Goal: Task Accomplishment & Management: Complete application form

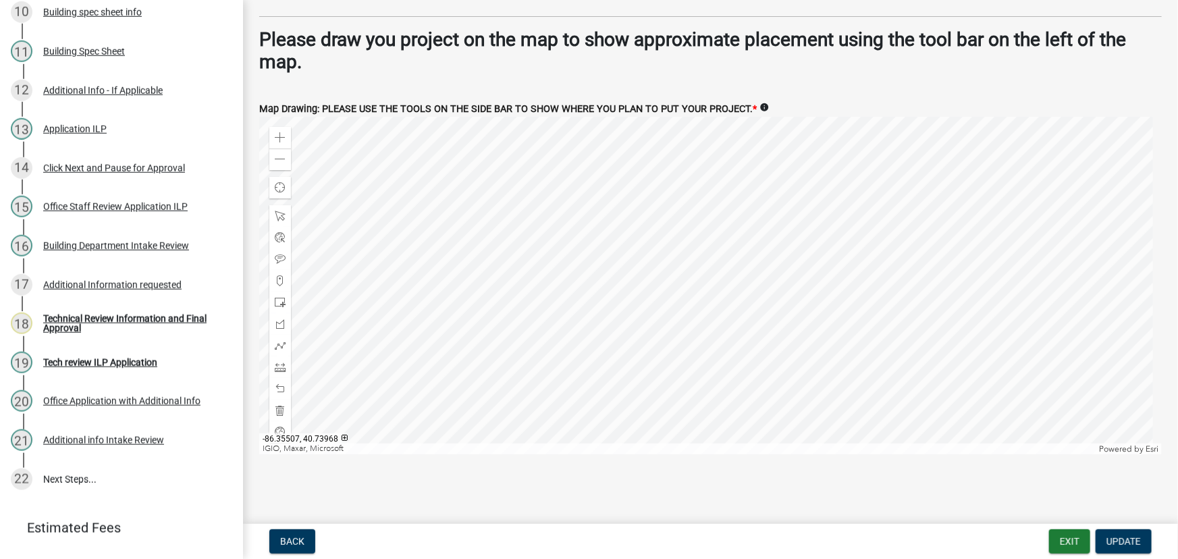
scroll to position [552, 0]
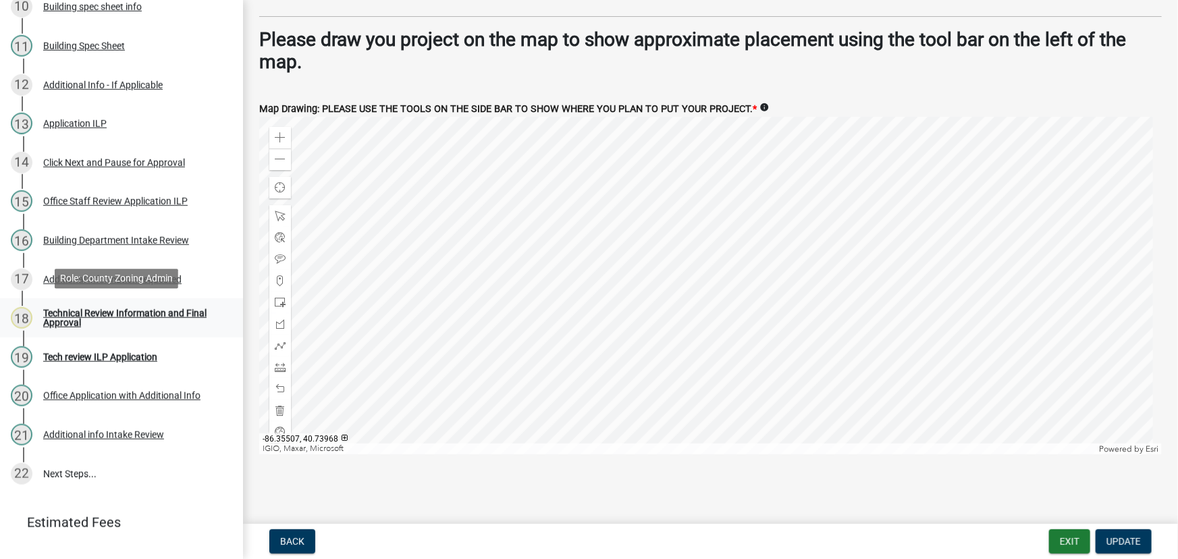
click at [58, 317] on div "Technical Review Information and Final Approval" at bounding box center [132, 318] width 178 height 19
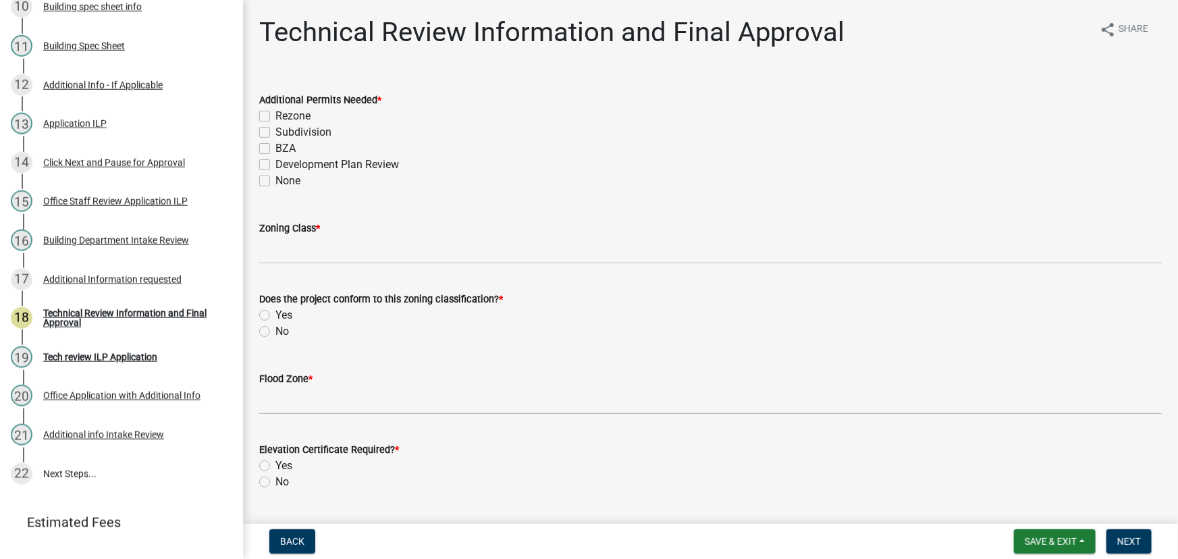
click at [275, 177] on label "None" at bounding box center [287, 181] width 25 height 16
click at [275, 177] on input "None" at bounding box center [279, 177] width 9 height 9
checkbox input "true"
checkbox input "false"
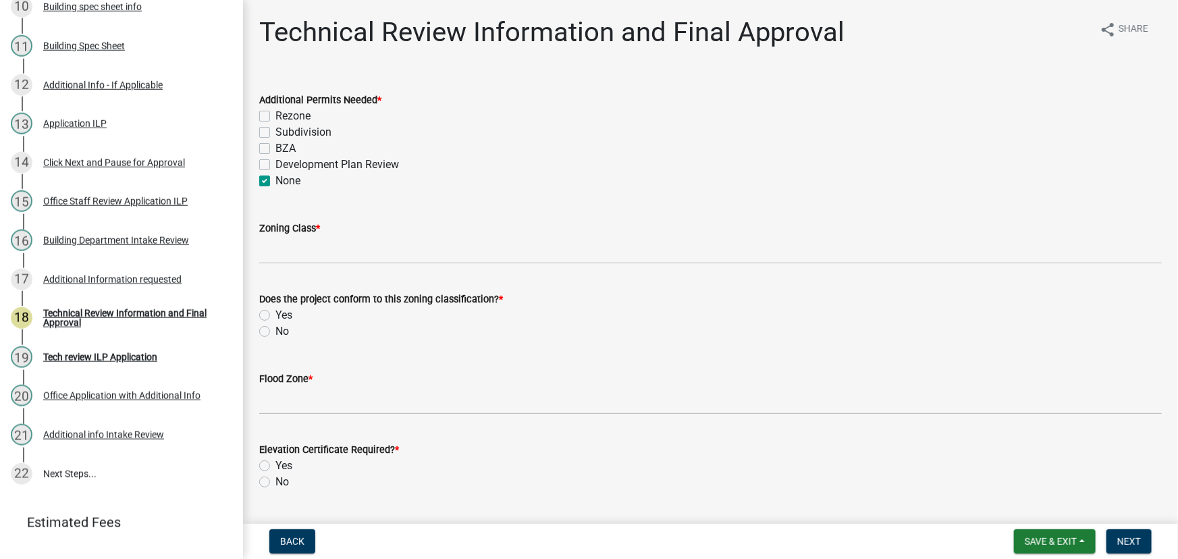
checkbox input "false"
checkbox input "true"
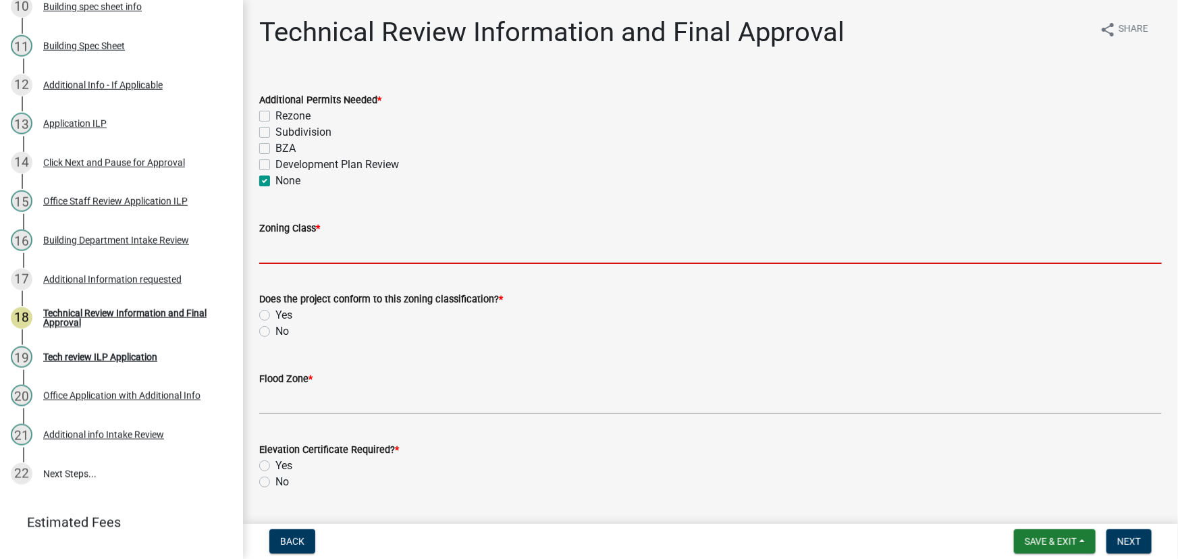
click at [276, 245] on input "Zoning Class *" at bounding box center [710, 250] width 903 height 28
click at [275, 163] on label "Development Plan Review" at bounding box center [337, 165] width 124 height 16
click at [275, 163] on input "Development Plan Review" at bounding box center [279, 161] width 9 height 9
checkbox input "true"
checkbox input "false"
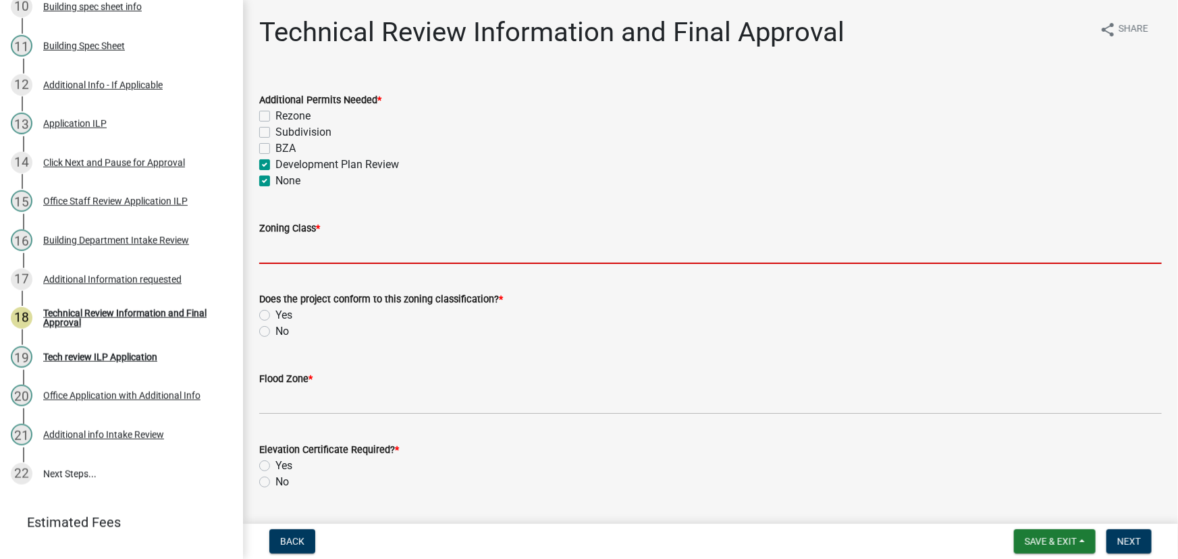
checkbox input "false"
checkbox input "true"
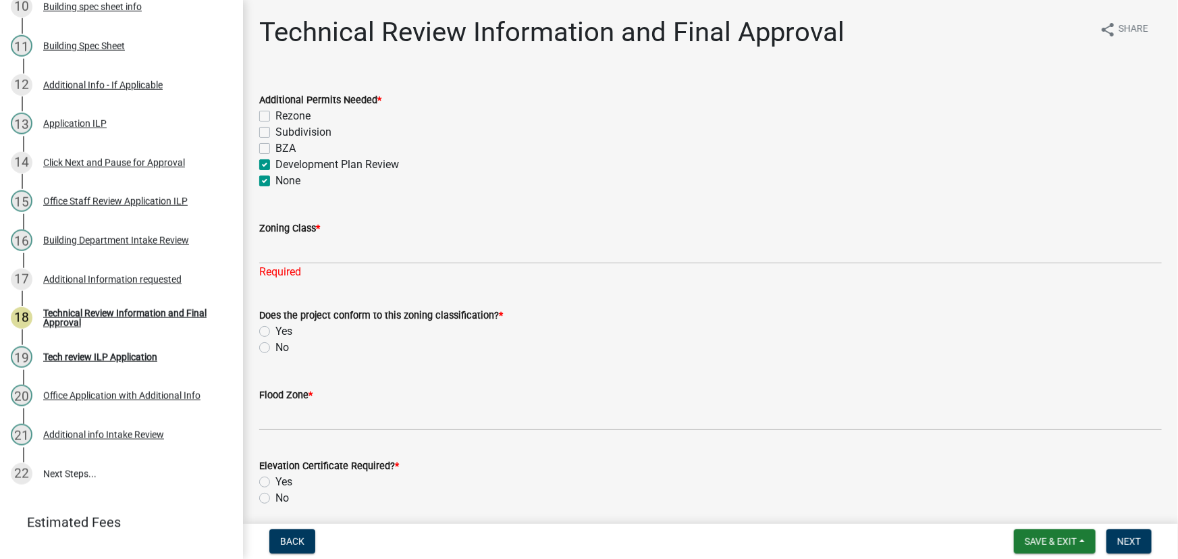
click at [275, 184] on label "None" at bounding box center [287, 181] width 25 height 16
click at [275, 182] on input "None" at bounding box center [279, 177] width 9 height 9
checkbox input "false"
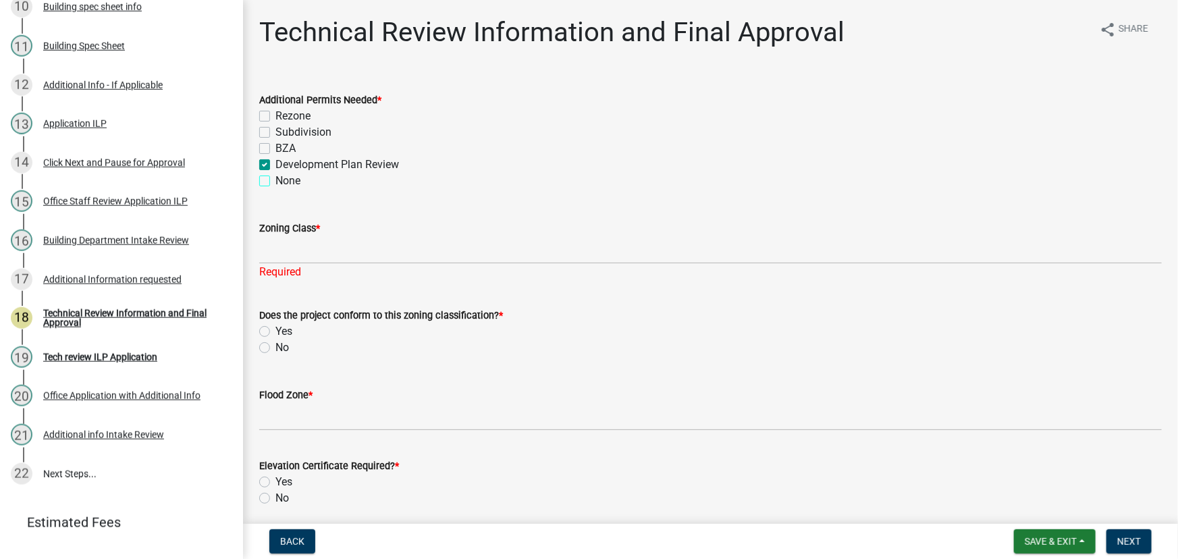
checkbox input "false"
checkbox input "true"
checkbox input "false"
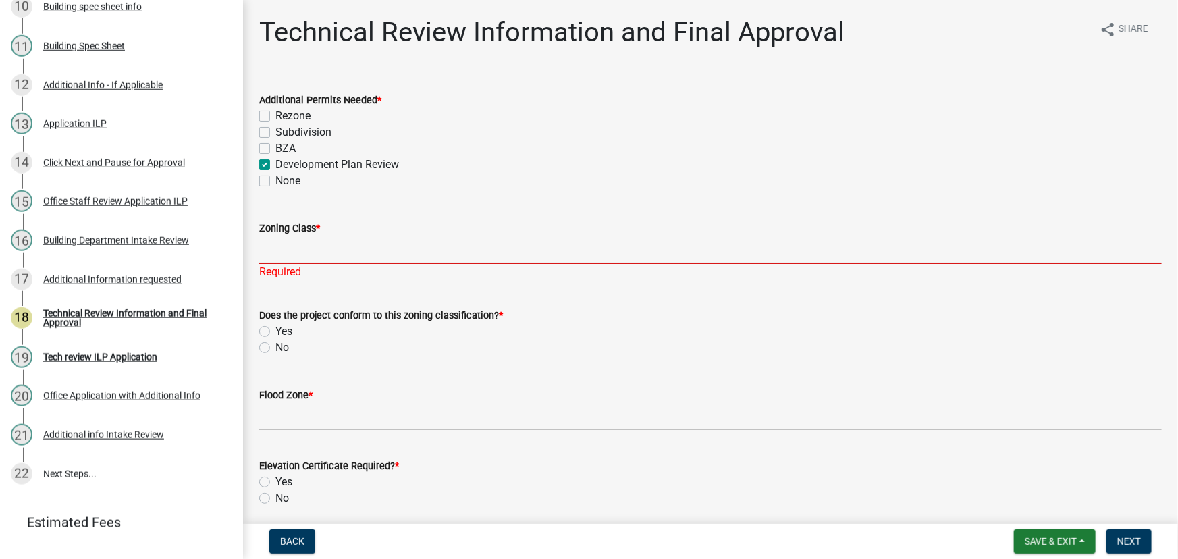
click at [277, 246] on input "Zoning Class *" at bounding box center [710, 250] width 903 height 28
type input "1"
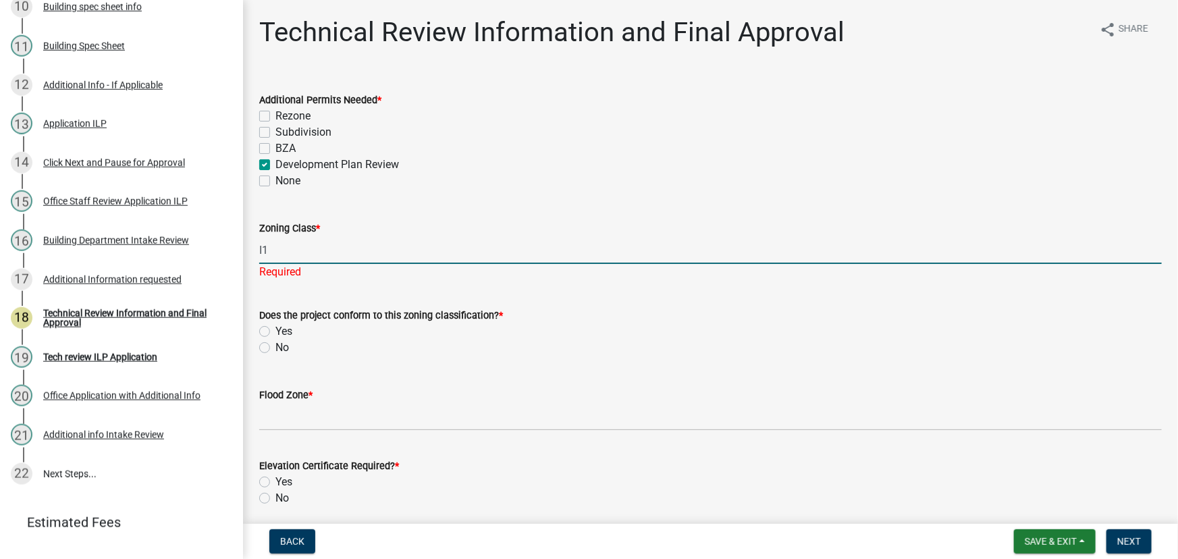
type input "I1"
click at [354, 329] on div "Does the project conform to this zoning classification? * Yes No" at bounding box center [710, 331] width 903 height 49
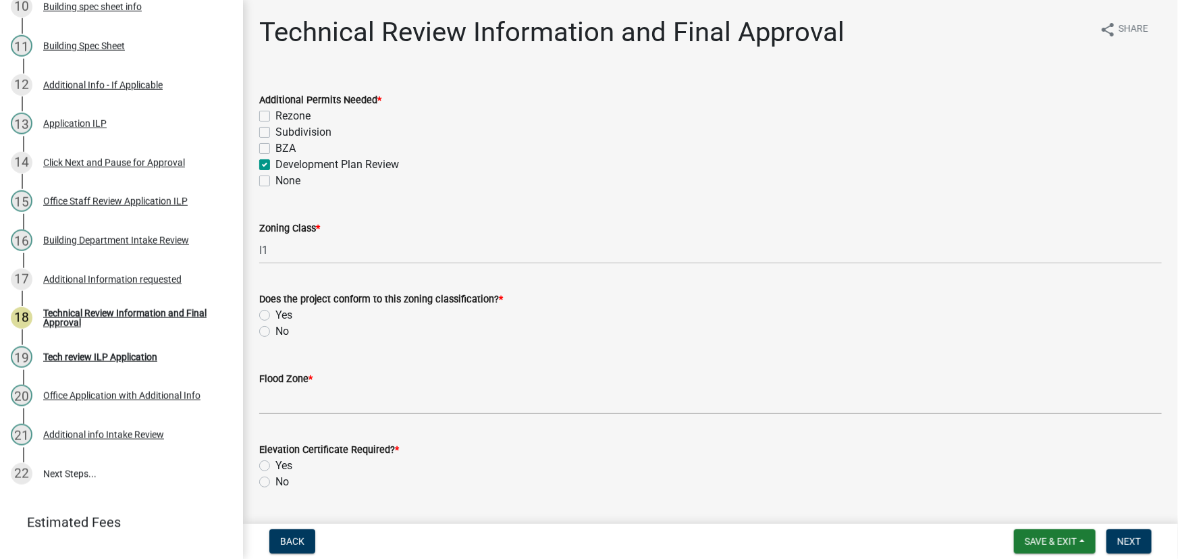
click at [275, 310] on label "Yes" at bounding box center [283, 315] width 17 height 16
click at [275, 310] on input "Yes" at bounding box center [279, 311] width 9 height 9
radio input "true"
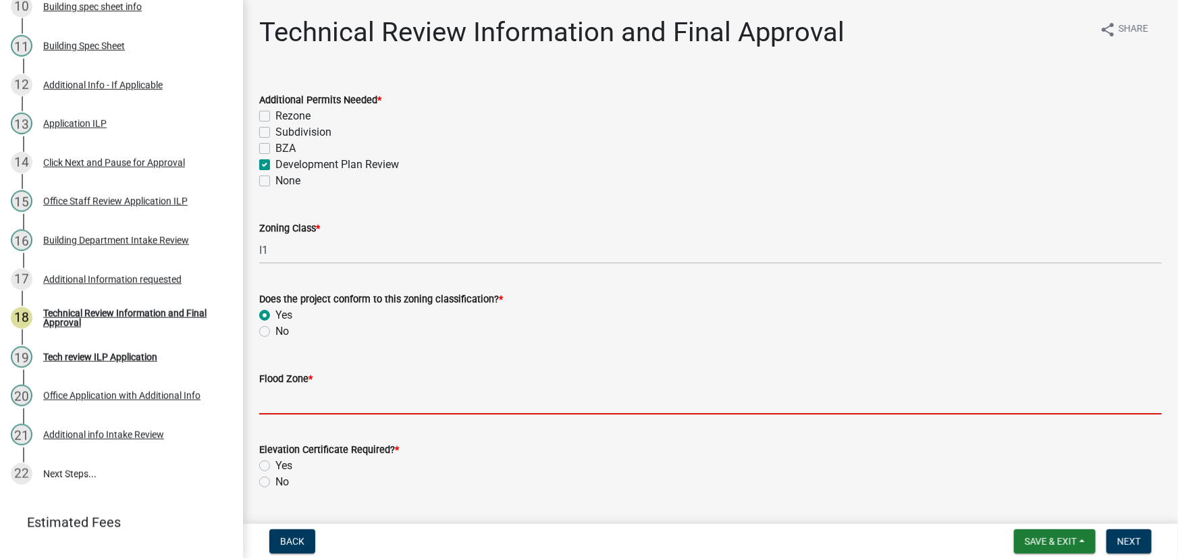
click at [311, 403] on input "Flood Zone *" at bounding box center [710, 401] width 903 height 28
type input "X"
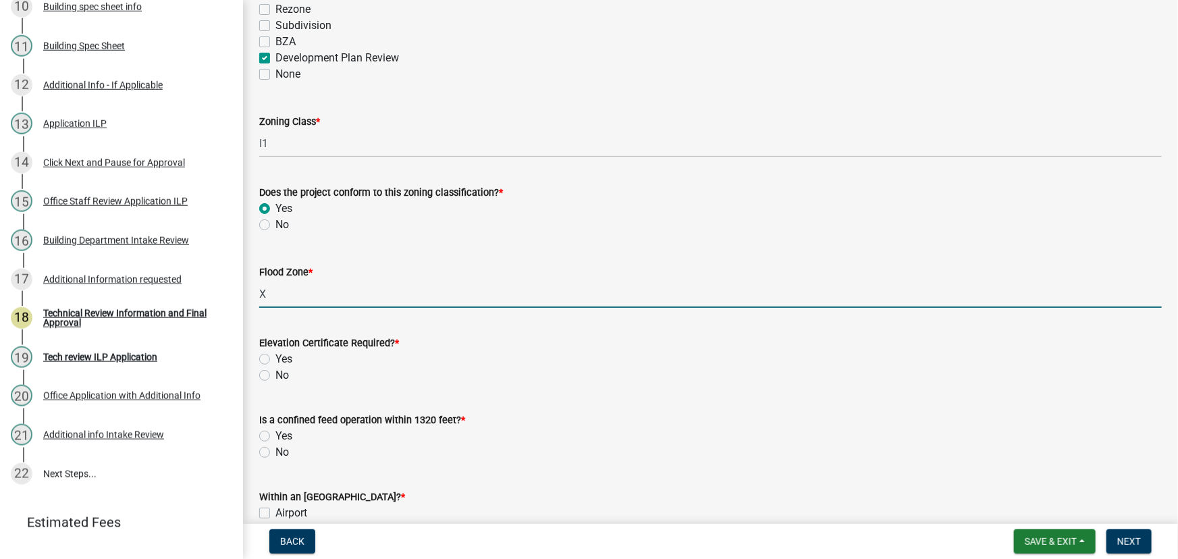
scroll to position [184, 0]
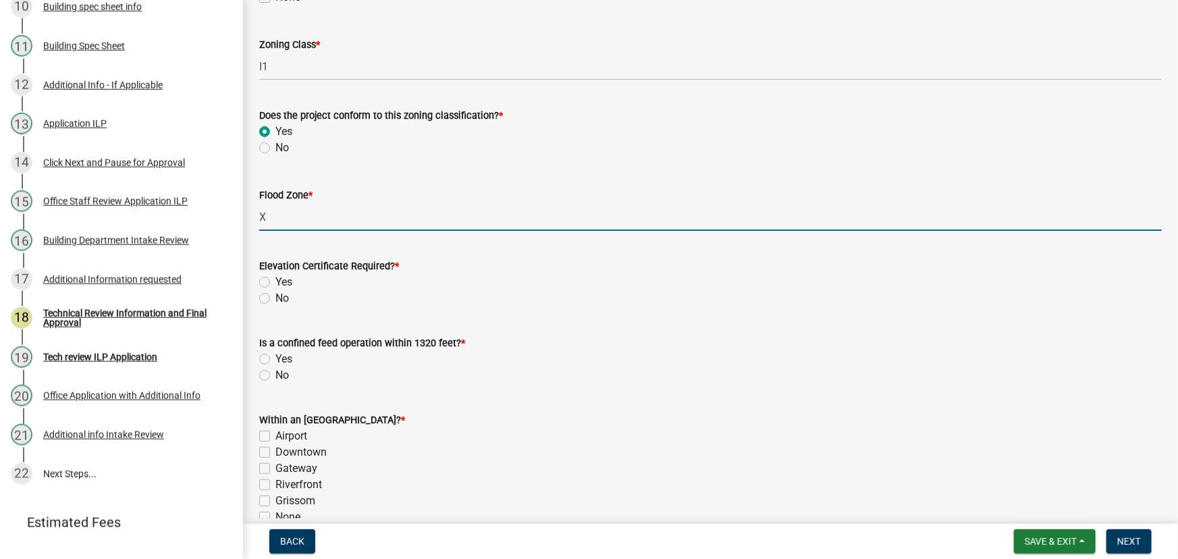
click at [275, 296] on label "No" at bounding box center [282, 298] width 14 height 16
click at [275, 296] on input "No" at bounding box center [279, 294] width 9 height 9
radio input "true"
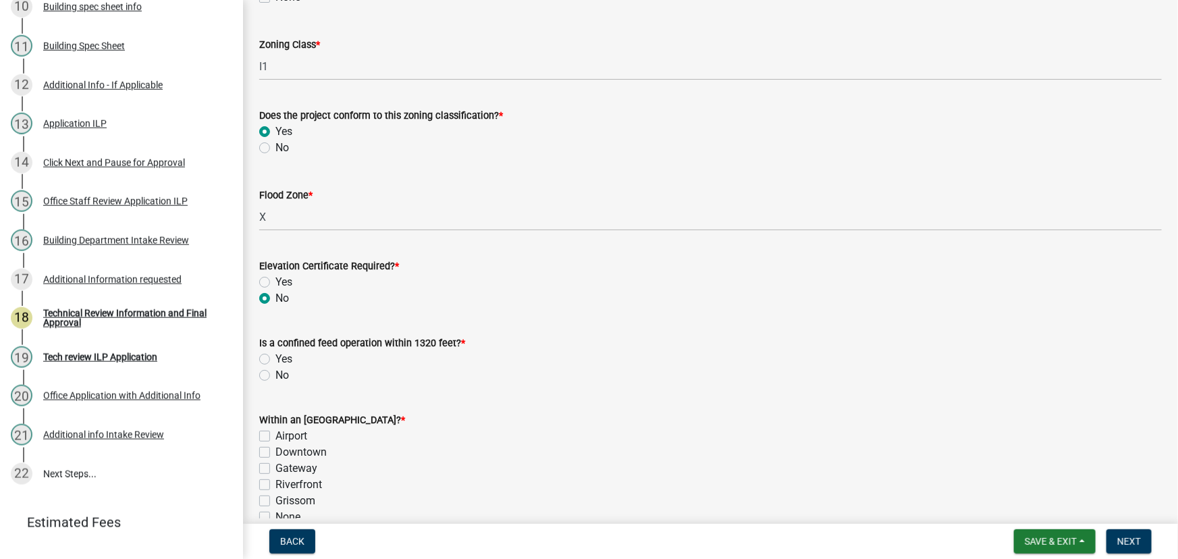
click at [275, 373] on label "No" at bounding box center [282, 375] width 14 height 16
click at [275, 373] on input "No" at bounding box center [279, 371] width 9 height 9
radio input "true"
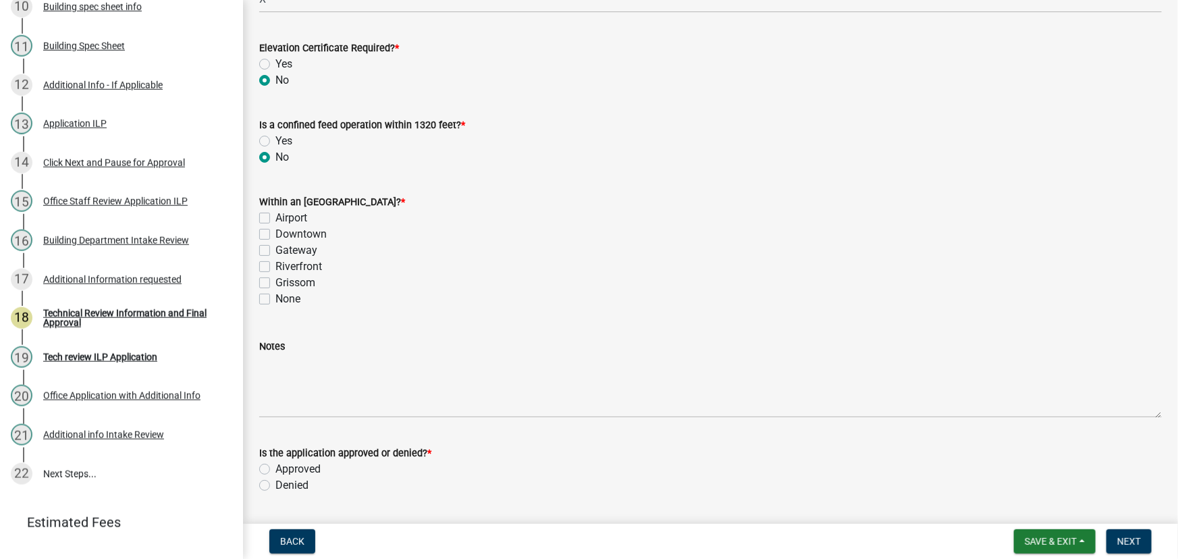
scroll to position [429, 0]
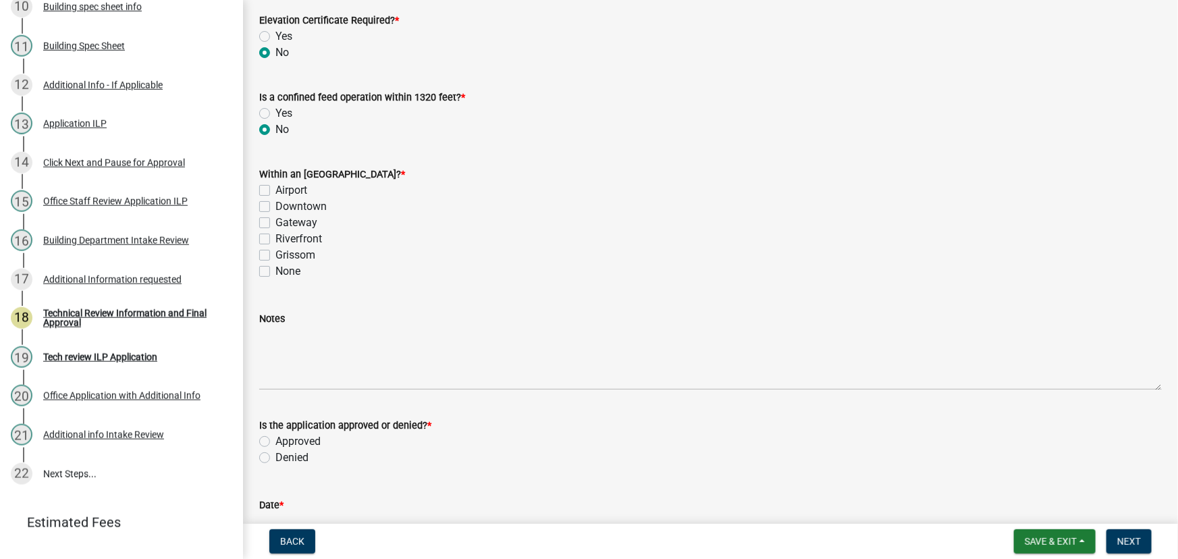
click at [275, 221] on label "Gateway" at bounding box center [296, 223] width 42 height 16
click at [275, 221] on input "Gateway" at bounding box center [279, 219] width 9 height 9
checkbox input "true"
checkbox input "false"
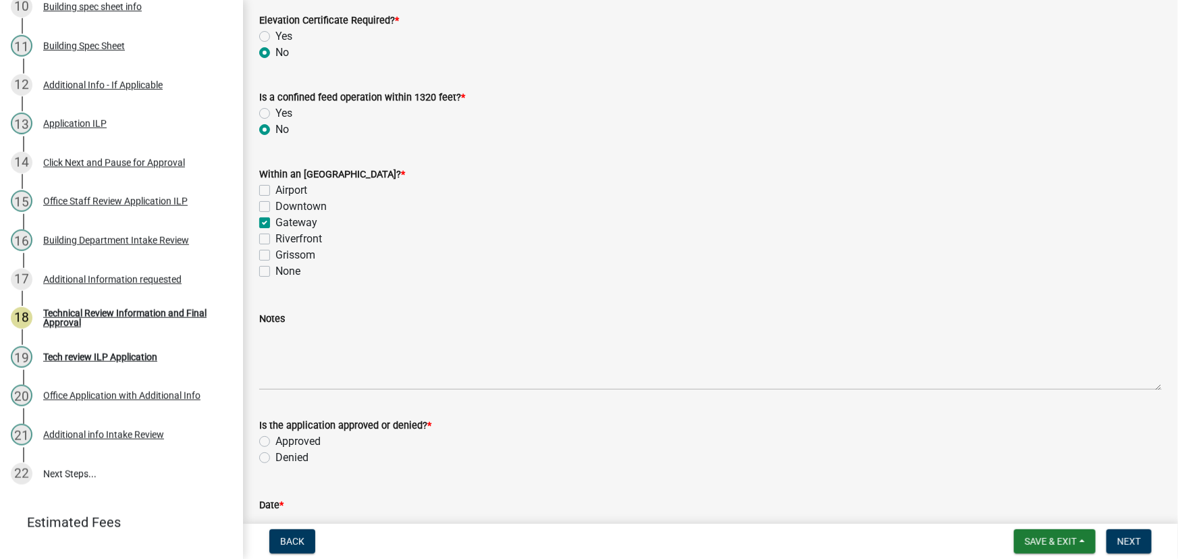
checkbox input "true"
checkbox input "false"
click at [275, 441] on label "Approved" at bounding box center [297, 441] width 45 height 16
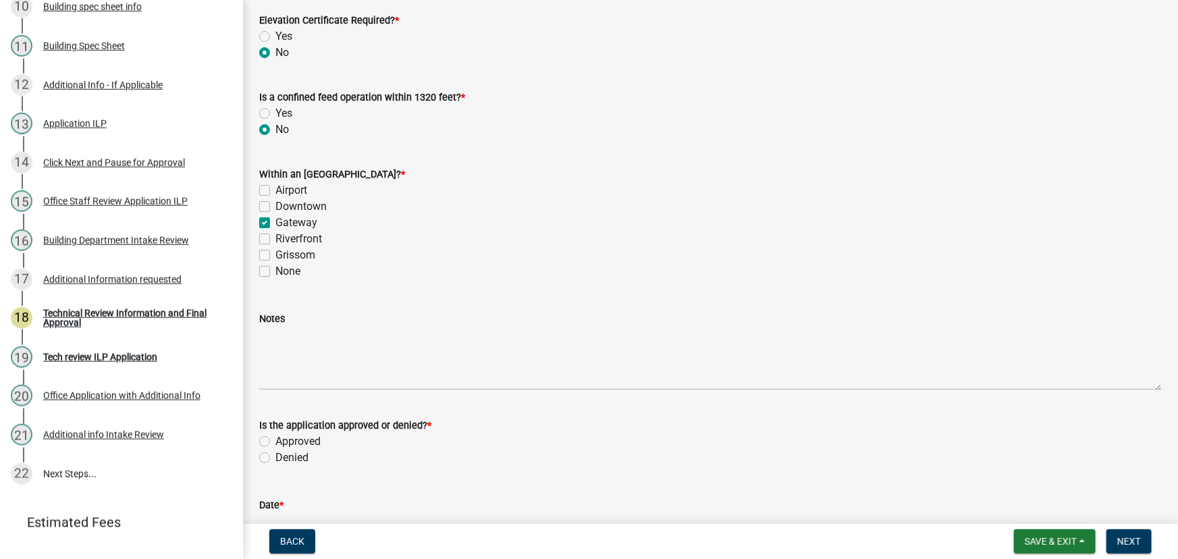
click at [275, 441] on input "Approved" at bounding box center [279, 437] width 9 height 9
radio input "true"
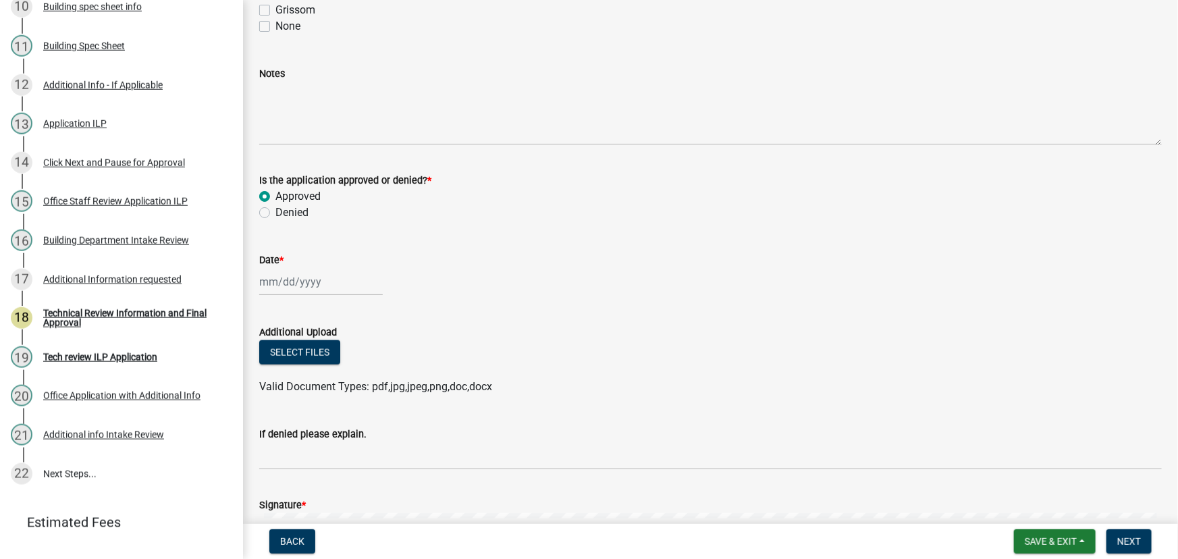
scroll to position [675, 0]
click at [266, 281] on div at bounding box center [321, 281] width 124 height 28
select select "8"
select select "2025"
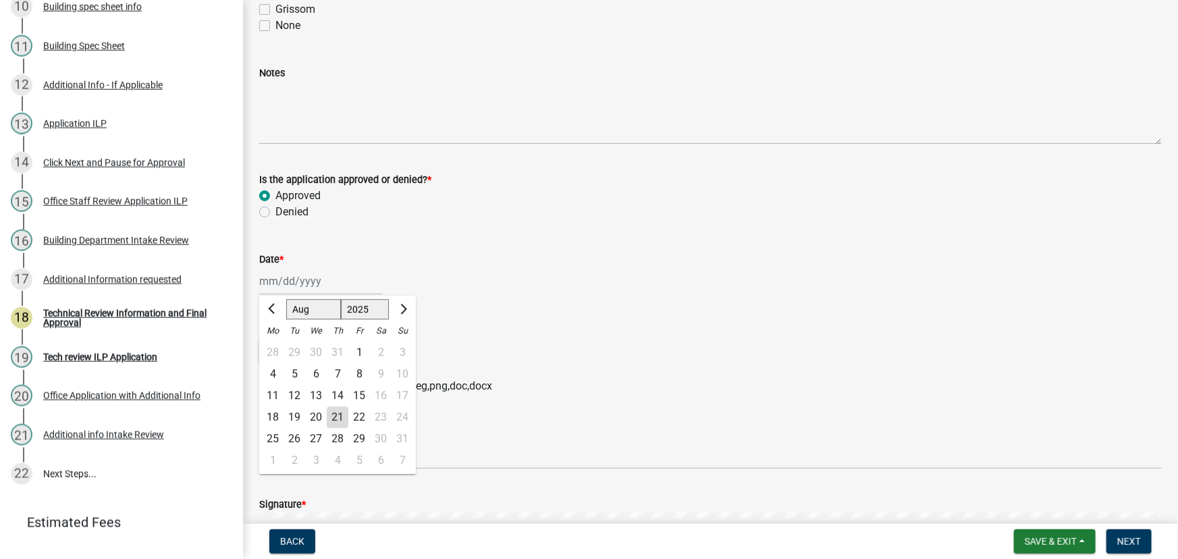
click at [337, 421] on div "21" at bounding box center [338, 418] width 22 height 22
type input "08/21/2025"
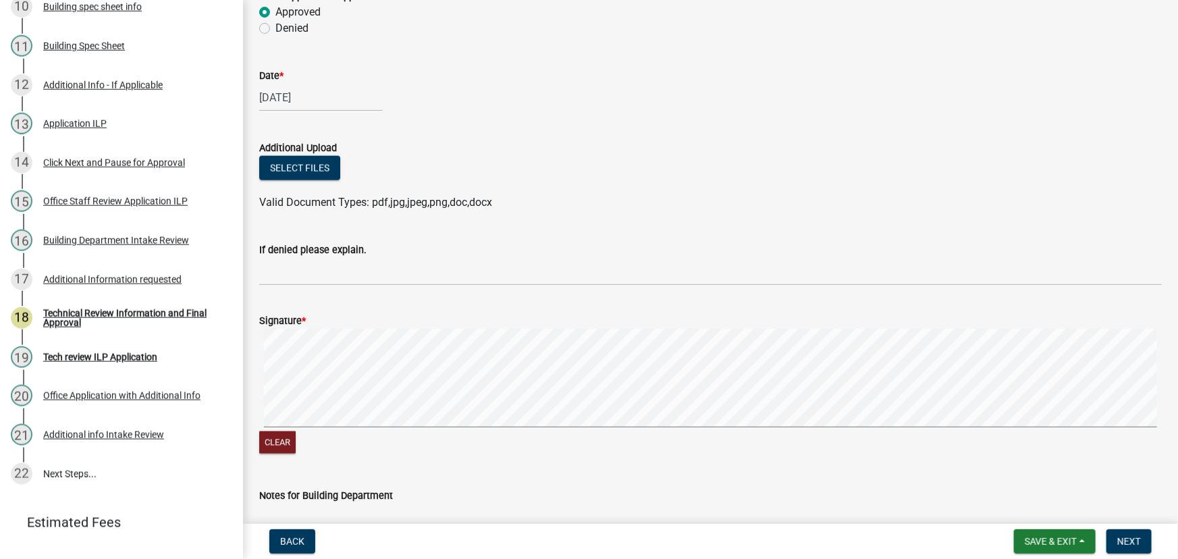
scroll to position [920, 0]
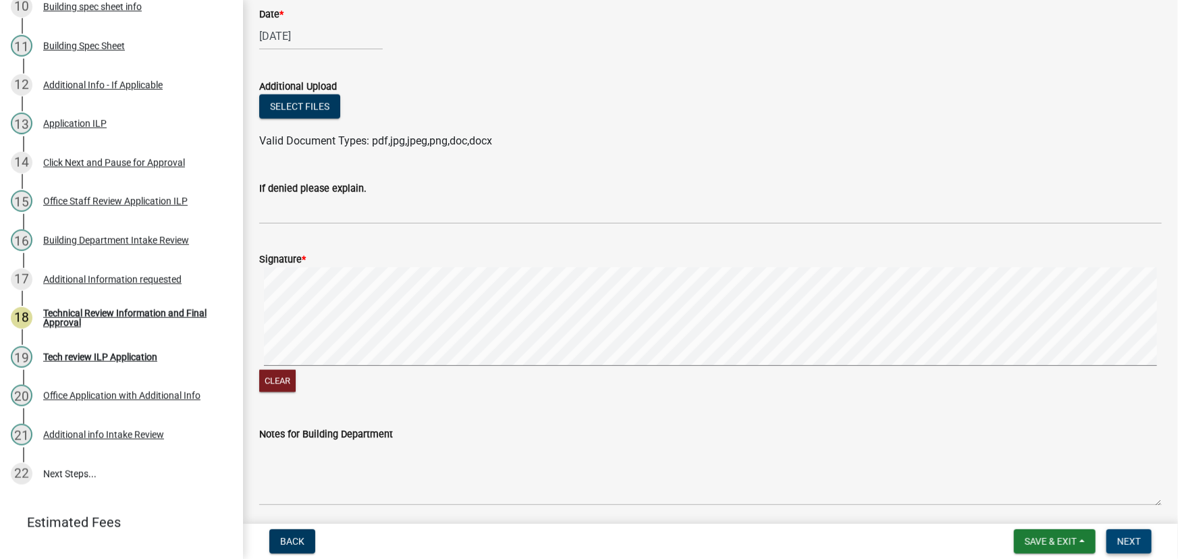
click at [1128, 537] on span "Next" at bounding box center [1129, 541] width 24 height 11
